Goal: Transaction & Acquisition: Purchase product/service

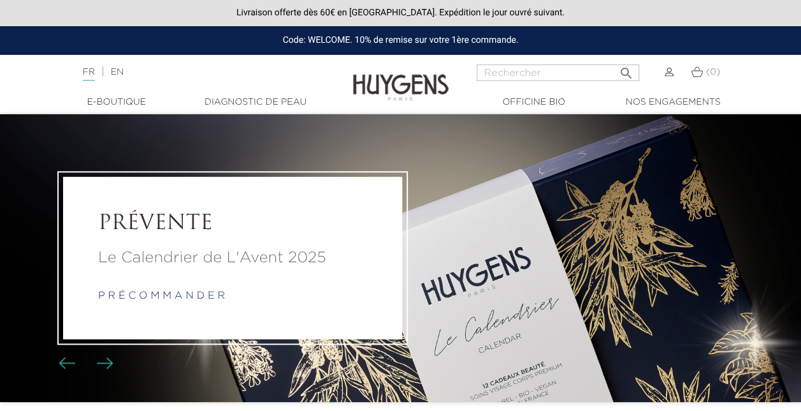
click at [166, 296] on link "p r é c o m m a n d e r" at bounding box center [161, 296] width 127 height 10
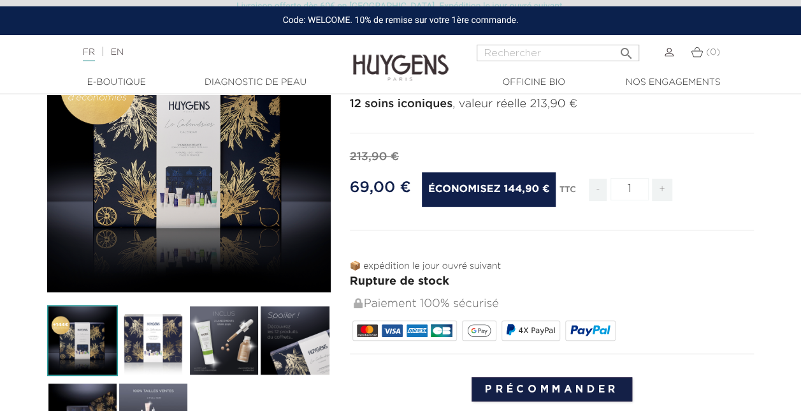
scroll to position [128, 0]
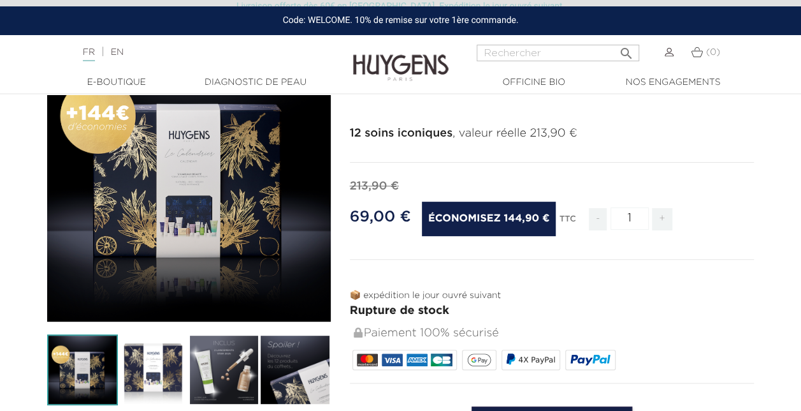
click at [242, 379] on img at bounding box center [224, 369] width 71 height 71
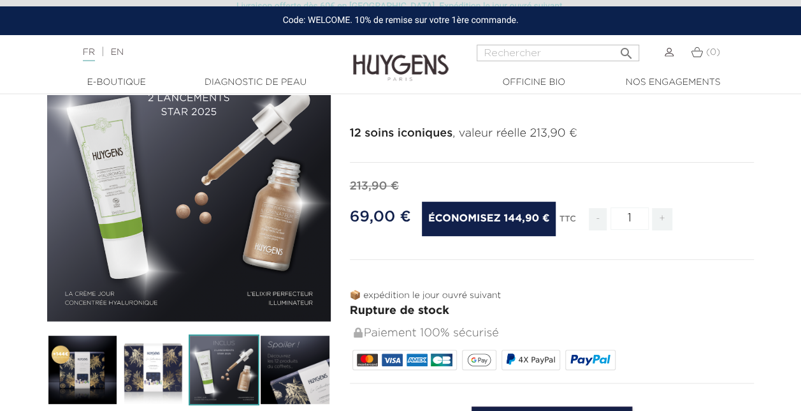
click at [270, 379] on img at bounding box center [295, 369] width 71 height 71
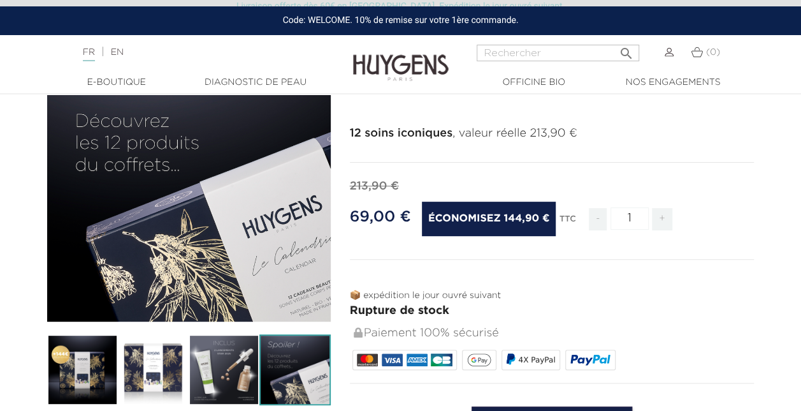
click at [89, 372] on img at bounding box center [82, 369] width 71 height 71
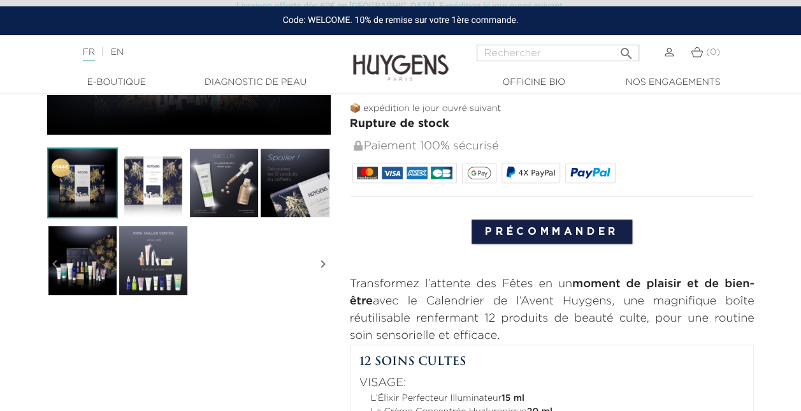
scroll to position [319, 0]
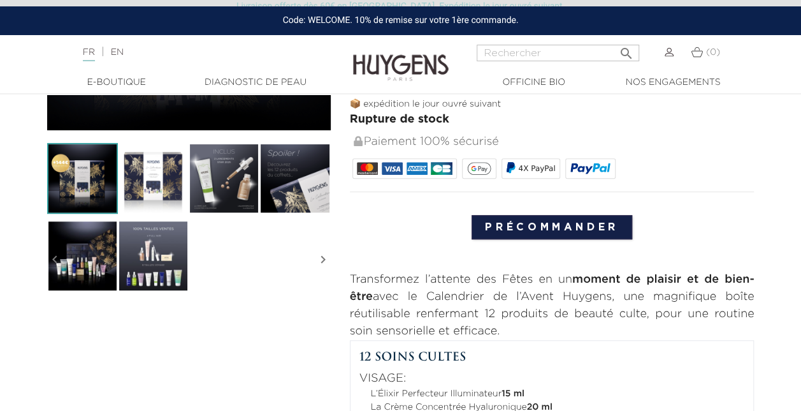
click at [96, 260] on img at bounding box center [82, 255] width 71 height 71
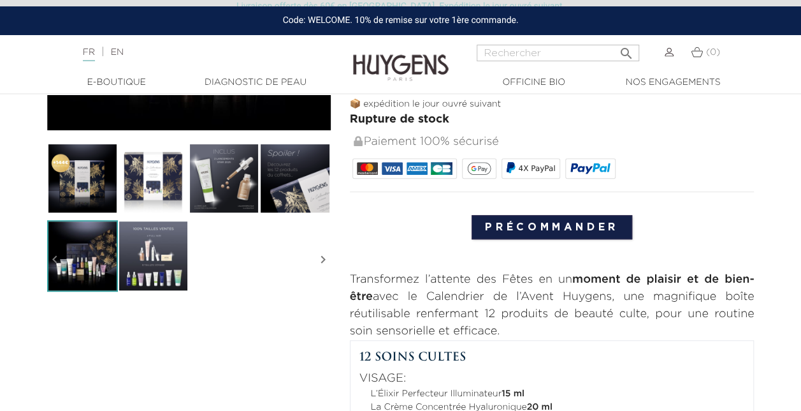
click at [138, 259] on img at bounding box center [153, 255] width 71 height 71
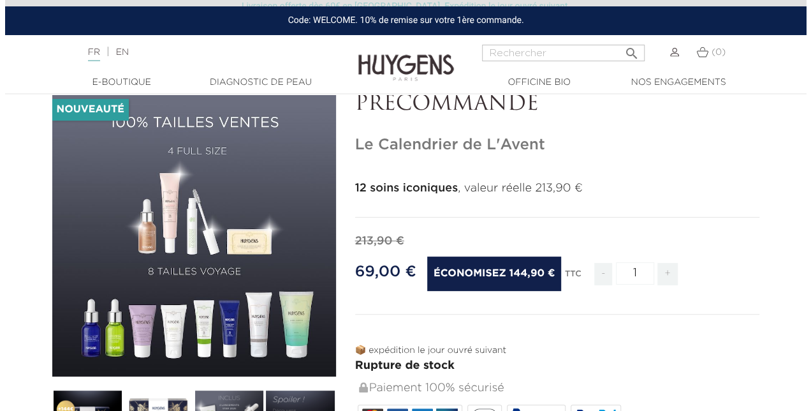
scroll to position [64, 0]
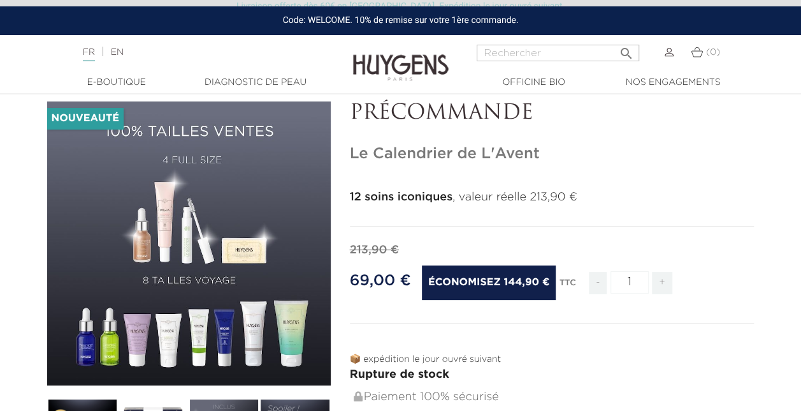
click at [166, 151] on div "" at bounding box center [189, 243] width 284 height 284
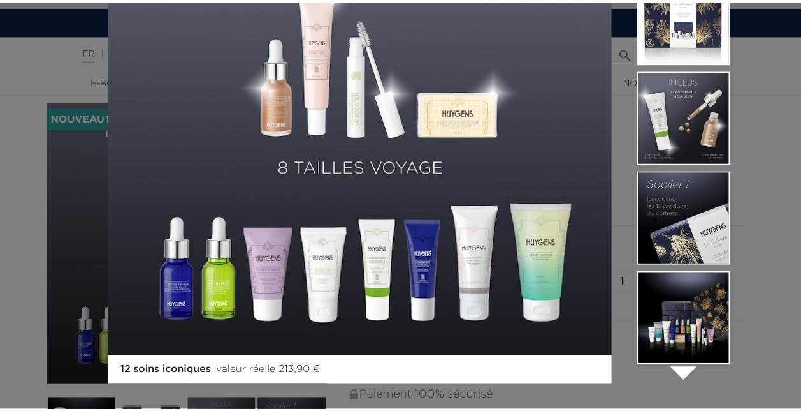
scroll to position [185, 0]
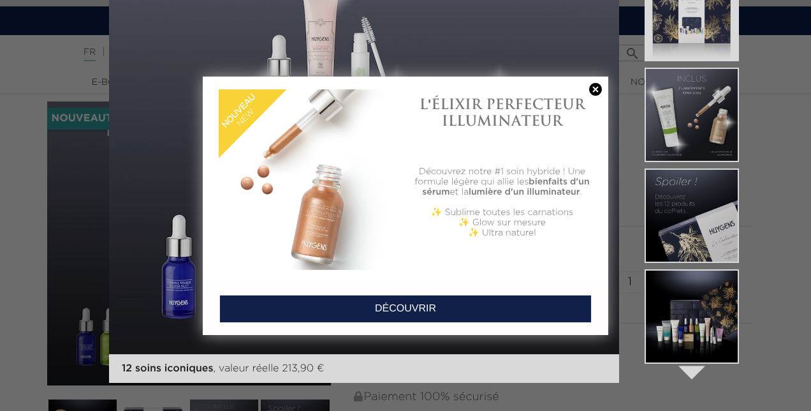
click at [5, 196] on div at bounding box center [405, 205] width 811 height 411
click at [593, 91] on link at bounding box center [596, 89] width 18 height 13
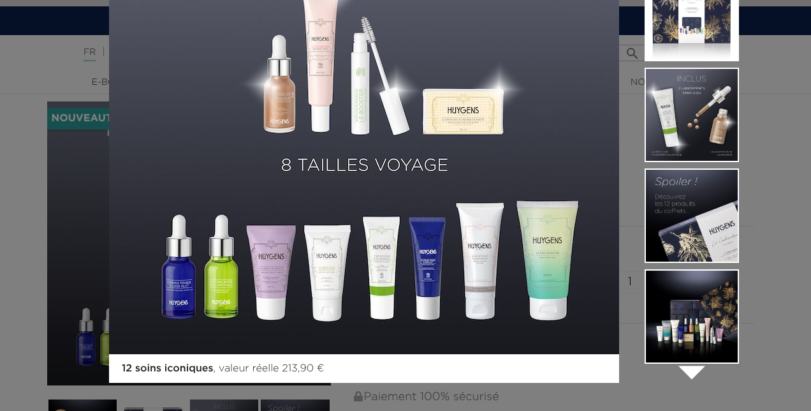
click at [750, 104] on div "12 soins iconiques , valeur réelle 213,90 €  " at bounding box center [405, 205] width 811 height 411
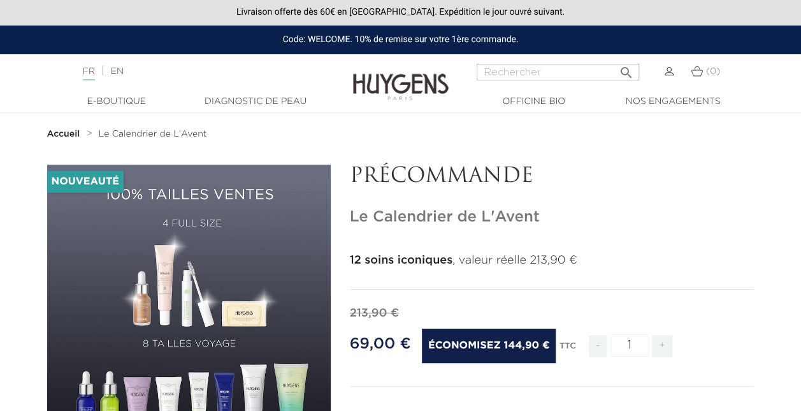
scroll to position [0, 0]
